Goal: Information Seeking & Learning: Learn about a topic

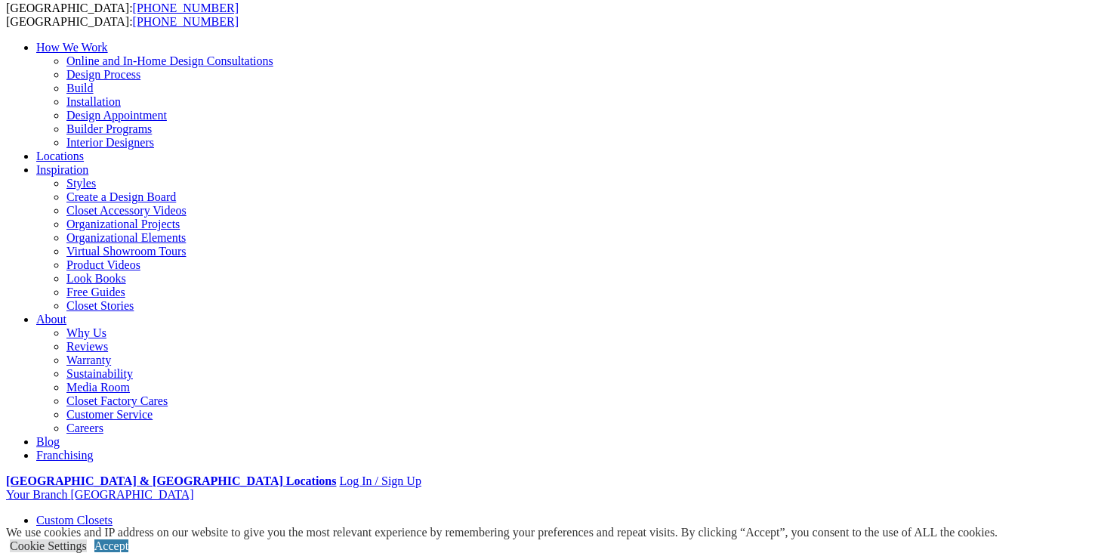
scroll to position [96, 0]
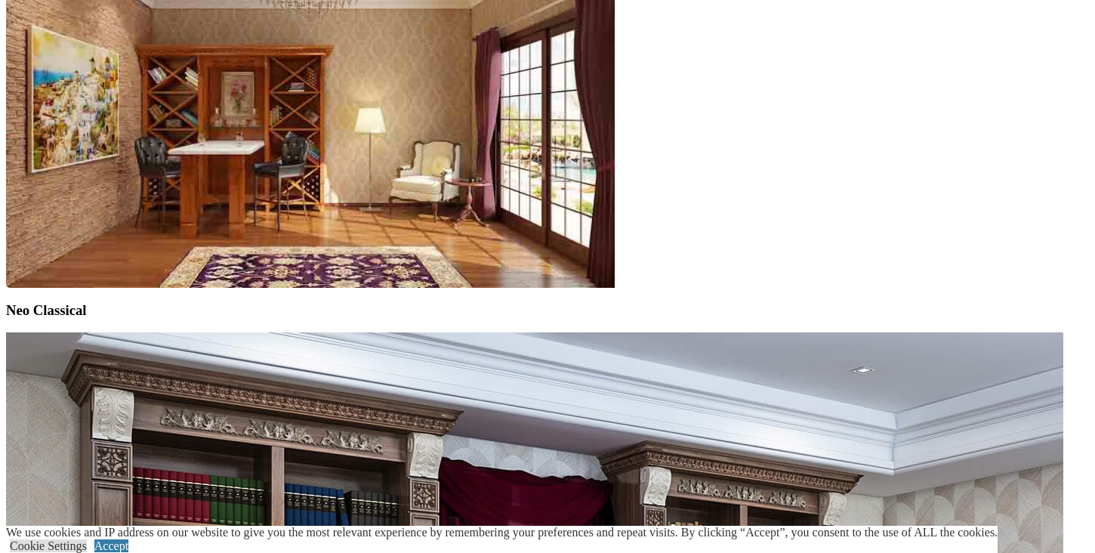
scroll to position [5024, 0]
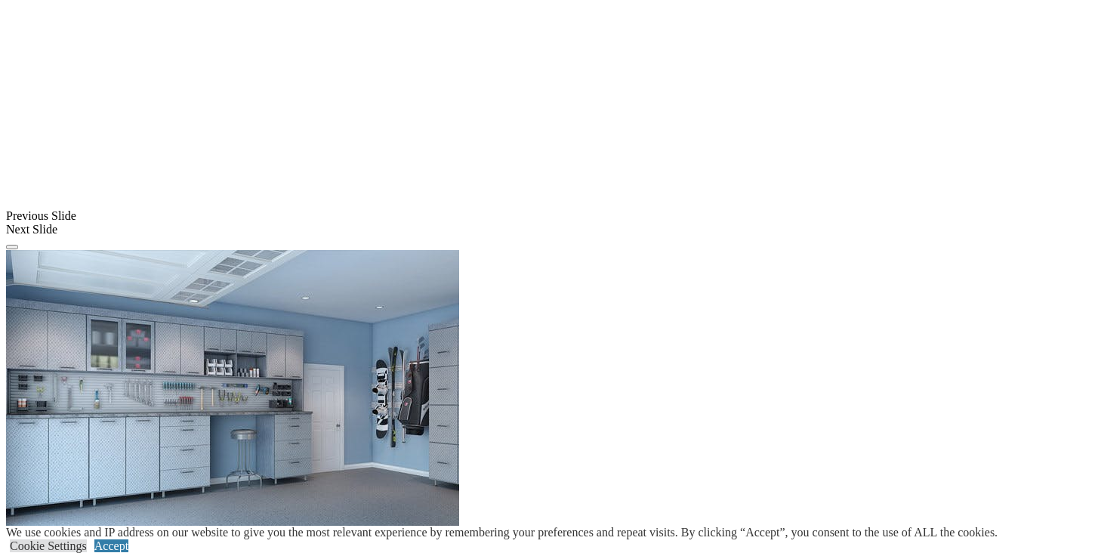
scroll to position [1220, 0]
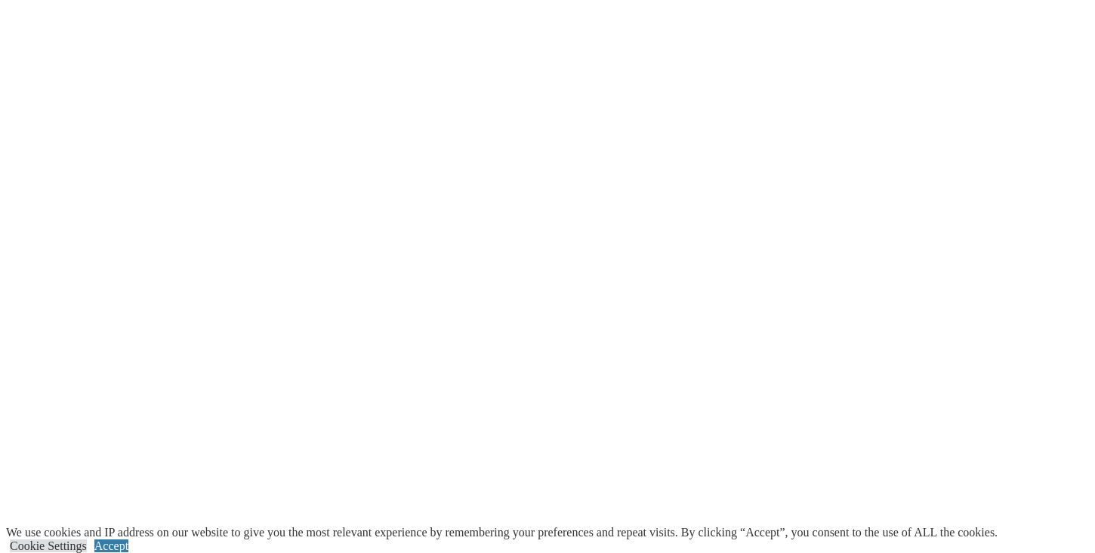
scroll to position [1852, 0]
